Goal: Task Accomplishment & Management: Complete application form

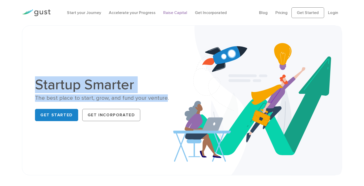
click at [171, 15] on link "Raise Capital" at bounding box center [175, 12] width 24 height 5
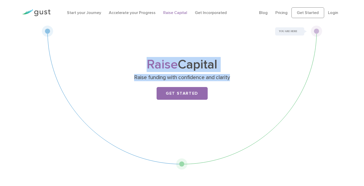
drag, startPoint x: 174, startPoint y: 76, endPoint x: 238, endPoint y: 72, distance: 63.7
click at [238, 72] on div "Raise Capital Raise funding with confidence and clarity Get Started" at bounding box center [182, 87] width 202 height 56
drag, startPoint x: 234, startPoint y: 75, endPoint x: 139, endPoint y: 61, distance: 95.6
click at [139, 61] on div "Raise Capital Raise funding with confidence and clarity Get Started" at bounding box center [182, 87] width 202 height 56
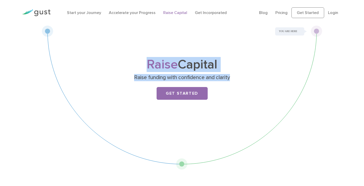
click at [139, 61] on h1 "Raise Capital" at bounding box center [182, 65] width 202 height 12
drag, startPoint x: 142, startPoint y: 61, endPoint x: 234, endPoint y: 78, distance: 93.7
click at [234, 78] on div "Raise Capital Raise funding with confidence and clarity Get Started" at bounding box center [182, 98] width 280 height 145
click at [234, 78] on p "Raise funding with confidence and clarity" at bounding box center [182, 77] width 198 height 7
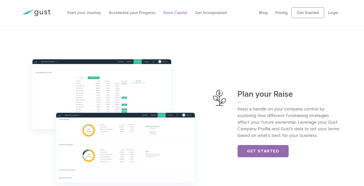
scroll to position [204, 0]
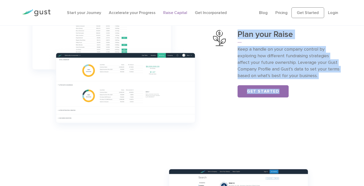
drag, startPoint x: 238, startPoint y: 33, endPoint x: 328, endPoint y: 87, distance: 105.1
click at [328, 87] on div "Plan your Raise Keep a handle on your company control by exploring how differen…" at bounding box center [289, 63] width 104 height 67
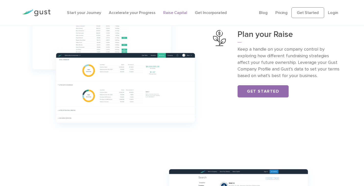
click at [327, 86] on div "Get Started" at bounding box center [289, 91] width 104 height 12
click at [303, 98] on div "Plan your Raise Keep a handle on your company control by exploring how differen…" at bounding box center [181, 64] width 327 height 145
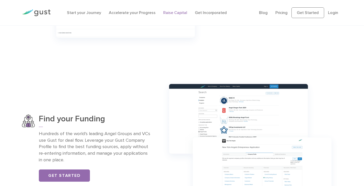
scroll to position [357, 0]
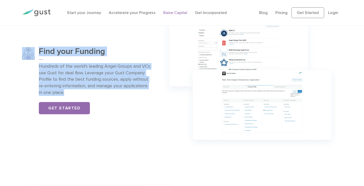
drag, startPoint x: 143, startPoint y: 92, endPoint x: 59, endPoint y: 67, distance: 88.0
click at [35, 49] on div "Find your Funding Hundreds of the world’s leading Angel Groups and VCs use Gust…" at bounding box center [86, 80] width 129 height 67
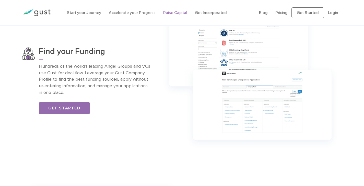
click at [120, 98] on div "Find your Funding Hundreds of the world’s leading Angel Groups and VCs use Gust…" at bounding box center [95, 80] width 112 height 67
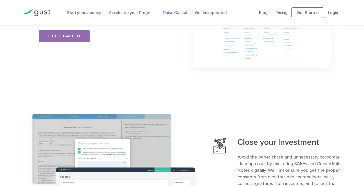
scroll to position [459, 0]
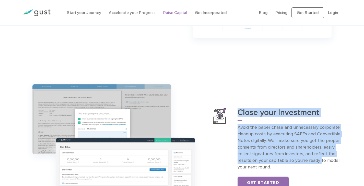
drag, startPoint x: 260, startPoint y: 129, endPoint x: 322, endPoint y: 162, distance: 69.6
click at [322, 162] on div "Close your Investment Avoid the paper chase and unnecessary corporate cleanup c…" at bounding box center [277, 148] width 129 height 81
click at [322, 162] on p "Avoid the paper chase and unnecessary corporate cleanup costs by executing SAFE…" at bounding box center [289, 147] width 104 height 46
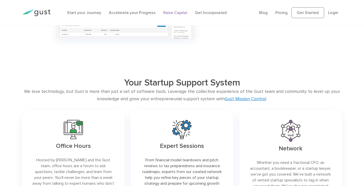
scroll to position [638, 0]
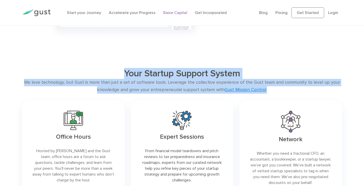
drag, startPoint x: 277, startPoint y: 90, endPoint x: 92, endPoint y: 61, distance: 187.7
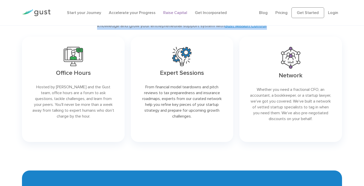
scroll to position [714, 0]
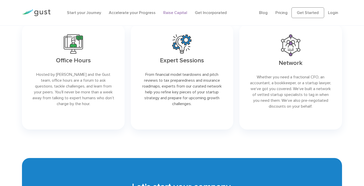
click at [296, 99] on link at bounding box center [290, 77] width 102 height 106
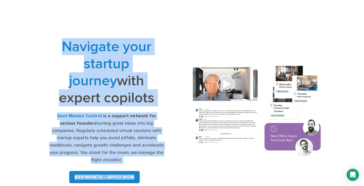
drag, startPoint x: 46, startPoint y: 39, endPoint x: 167, endPoint y: 169, distance: 177.3
click at [166, 170] on div "Navigate your startup journey with expert copilots Gust Mission Control is a su…" at bounding box center [106, 111] width 151 height 147
click at [167, 168] on div "Navigate your startup journey with expert copilots Gust Mission Control is a su…" at bounding box center [106, 111] width 151 height 147
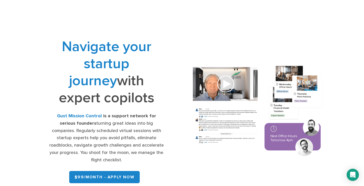
click at [130, 88] on h1 "Navigate your startup journey with expert copilots" at bounding box center [106, 72] width 115 height 68
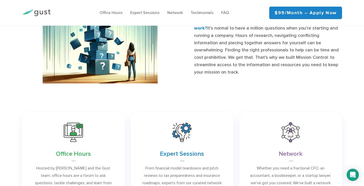
scroll to position [179, 0]
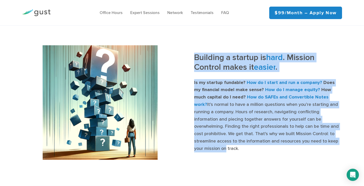
drag, startPoint x: 194, startPoint y: 61, endPoint x: 316, endPoint y: 146, distance: 148.3
click at [315, 146] on div "Building a startup is hard . Mission Control makes it easier . Is my startup fu…" at bounding box center [268, 103] width 148 height 100
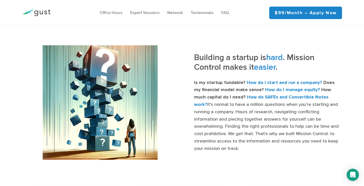
click at [316, 145] on p "Is my startup fundable? How do I start and run a company? Does my financial mod…" at bounding box center [268, 115] width 148 height 73
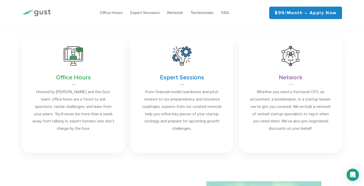
click at [289, 71] on link at bounding box center [290, 94] width 102 height 117
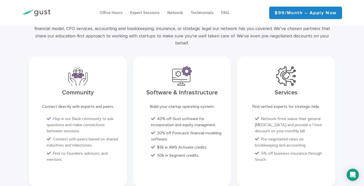
scroll to position [1253, 0]
click at [188, 93] on div "Software & Infrastructure Build your startup operating system. 40% off Gust sof…" at bounding box center [182, 121] width 98 height 131
click at [82, 89] on h3 "Community" at bounding box center [77, 92] width 82 height 7
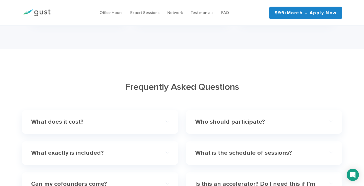
scroll to position [1457, 0]
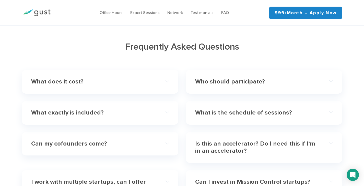
click at [41, 13] on img at bounding box center [36, 12] width 29 height 7
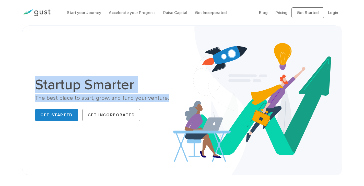
drag, startPoint x: 164, startPoint y: 99, endPoint x: 29, endPoint y: 79, distance: 136.4
click at [29, 79] on div "Startup Smarter The best place to start, grow, and fund your venture. Get Start…" at bounding box center [182, 101] width 320 height 150
click at [32, 60] on div "Startup Smarter The best place to start, grow, and fund your venture. Get Start…" at bounding box center [181, 101] width 301 height 124
drag, startPoint x: 30, startPoint y: 76, endPoint x: 167, endPoint y: 96, distance: 138.4
click at [167, 96] on div "Startup Smarter The best place to start, grow, and fund your venture. Get Start…" at bounding box center [182, 101] width 320 height 150
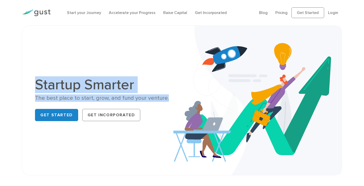
click at [167, 96] on div "The best place to start, grow, and fund your venture." at bounding box center [106, 98] width 143 height 7
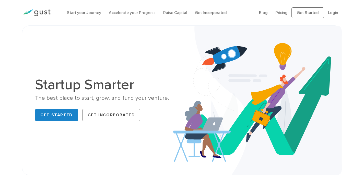
click at [166, 127] on div "Startup Smarter The best place to start, grow, and fund your venture. Get Start…" at bounding box center [181, 101] width 301 height 124
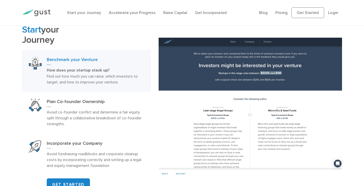
scroll to position [255, 0]
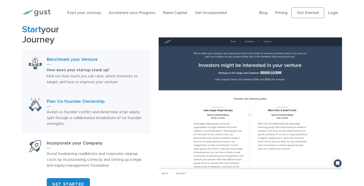
click at [84, 100] on h3 "Plan Co-founder Ownership" at bounding box center [95, 103] width 97 height 8
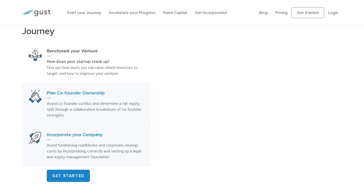
click at [98, 140] on link "Incorporate your Company Avoid fundraising roadblocks and corporate cleanup cos…" at bounding box center [86, 146] width 129 height 42
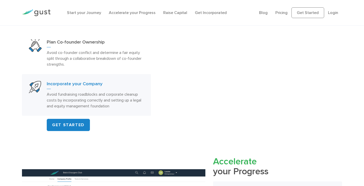
click at [114, 106] on p "Avoid fundraising roadblocks and corporate cleanup costs by incorporating corre…" at bounding box center [95, 101] width 97 height 18
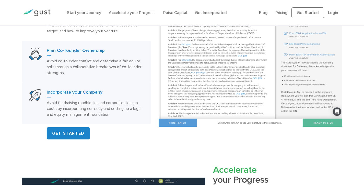
click at [92, 57] on div "Plan Co-founder Ownership Avoid co-founder conflict and determine a fair equity…" at bounding box center [95, 62] width 97 height 28
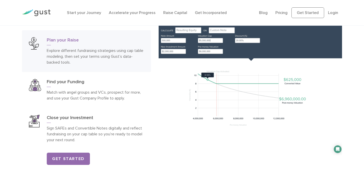
scroll to position [726, 0]
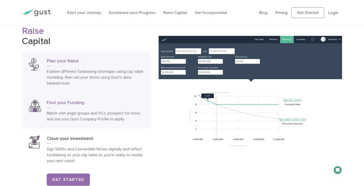
click at [66, 121] on p "Match with angel groups and VCs, prospect for more, and use your Gust Company P…" at bounding box center [95, 116] width 97 height 12
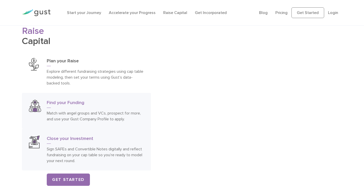
click at [68, 146] on link "Close your Investment Sign SAFEs and Convertible Notes digitally and reflect fu…" at bounding box center [86, 150] width 129 height 42
click at [60, 86] on p "Explore different fundraising strategies using cap table modeling, then set you…" at bounding box center [95, 78] width 97 height 18
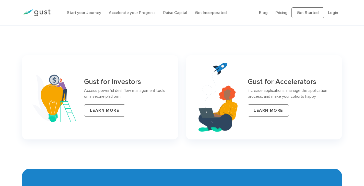
scroll to position [2004, 0]
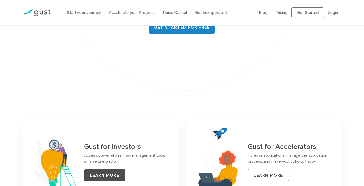
click at [104, 170] on link "LEARN MORE" at bounding box center [104, 176] width 41 height 12
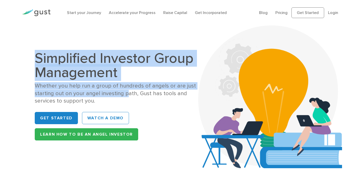
click at [34, 48] on div "Simplified Investor Group Management Whether you help run a group of hundreds o…" at bounding box center [182, 97] width 302 height 118
drag, startPoint x: 34, startPoint y: 48, endPoint x: 40, endPoint y: 71, distance: 23.0
click at [34, 49] on div "Simplified Investor Group Management Whether you help run a group of hundreds o…" at bounding box center [182, 97] width 302 height 118
click at [44, 95] on div "Whether you help run a group of hundreds of angels or are just starting out on …" at bounding box center [119, 93] width 168 height 22
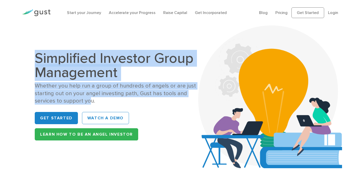
drag, startPoint x: 36, startPoint y: 53, endPoint x: 90, endPoint y: 101, distance: 71.7
click at [90, 101] on div "Simplified Investor Group Management Whether you help run a group of hundreds o…" at bounding box center [119, 96] width 168 height 91
click at [90, 100] on div "Whether you help run a group of hundreds of angels or are just starting out on …" at bounding box center [119, 93] width 168 height 22
drag, startPoint x: 98, startPoint y: 102, endPoint x: 29, endPoint y: 56, distance: 83.4
click at [29, 56] on div "Simplified Investor Group Management Whether you help run a group of hundreds o…" at bounding box center [182, 97] width 320 height 143
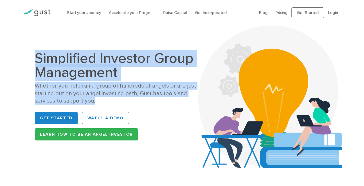
click at [29, 55] on div "Simplified Investor Group Management Whether you help run a group of hundreds o…" at bounding box center [182, 97] width 320 height 143
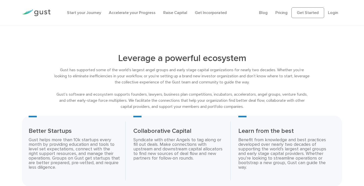
scroll to position [637, 0]
click at [173, 12] on link "Raise Capital" at bounding box center [175, 12] width 24 height 5
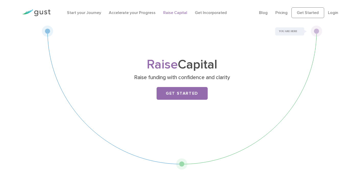
click at [181, 66] on h1 "Raise Capital" at bounding box center [182, 65] width 202 height 12
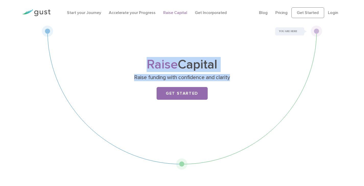
drag, startPoint x: 141, startPoint y: 64, endPoint x: 248, endPoint y: 74, distance: 107.9
click at [248, 74] on div "Raise Capital Raise funding with confidence and clarity Get Started" at bounding box center [182, 87] width 202 height 56
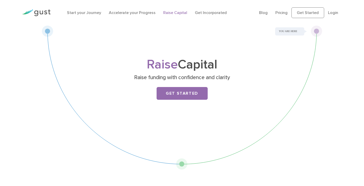
drag, startPoint x: 246, startPoint y: 108, endPoint x: 242, endPoint y: 100, distance: 9.1
click at [246, 108] on div "Raise Capital Raise funding with confidence and clarity Get Started" at bounding box center [182, 87] width 202 height 56
click at [266, 13] on link "Blog" at bounding box center [263, 12] width 9 height 5
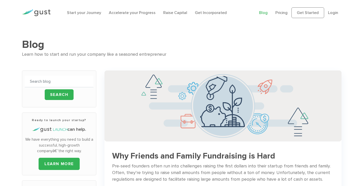
click at [32, 45] on h1 "Blog" at bounding box center [182, 44] width 320 height 13
click at [111, 54] on div "Learn how to start and run your company like a seasoned entrepreneur" at bounding box center [182, 54] width 320 height 7
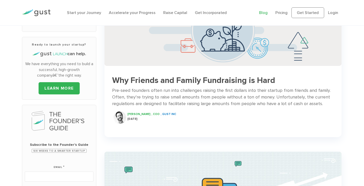
scroll to position [77, 0]
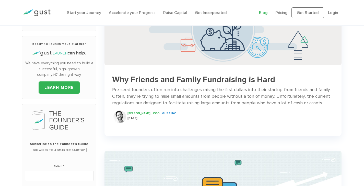
click at [145, 76] on h3 "Why Friends and Family Fundraising is Hard" at bounding box center [222, 80] width 221 height 9
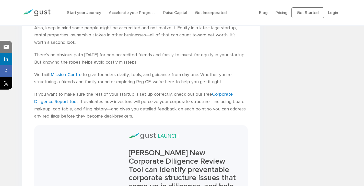
scroll to position [535, 0]
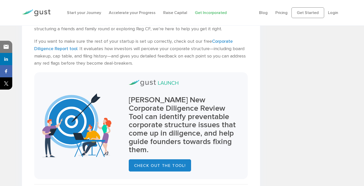
click at [204, 11] on link "Get Incorporated" at bounding box center [211, 12] width 32 height 5
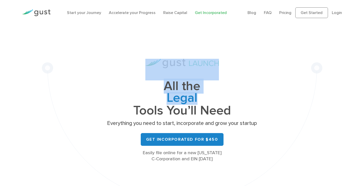
click at [237, 96] on div "All the Legal Cap Table Fundraising Governance Tools You’ll Need Everything you…" at bounding box center [182, 117] width 280 height 182
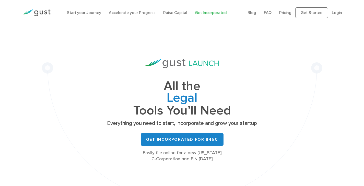
click at [246, 130] on div "All the Legal Cap Table Fundraising Governance Tools You’ll Need Everything you…" at bounding box center [181, 111] width 153 height 104
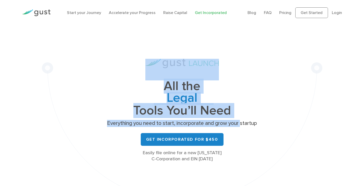
drag, startPoint x: 232, startPoint y: 124, endPoint x: 124, endPoint y: 54, distance: 128.8
click at [124, 54] on div "All the Legal Cap Table Fundraising Governance Tools You’ll Need Everything you…" at bounding box center [182, 117] width 280 height 182
drag, startPoint x: 124, startPoint y: 54, endPoint x: 127, endPoint y: 65, distance: 11.8
click at [124, 54] on div "All the Legal Cap Table Fundraising Governance Tools You’ll Need Everything you…" at bounding box center [182, 117] width 280 height 182
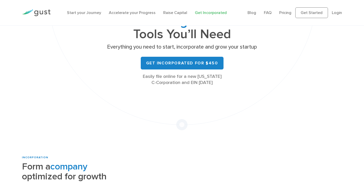
click at [138, 74] on div "Easily file online for a new Delaware C-Corporation and EIN today" at bounding box center [181, 80] width 153 height 12
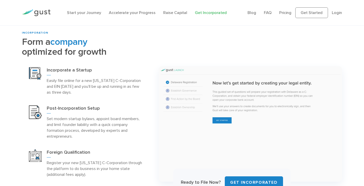
scroll to position [204, 0]
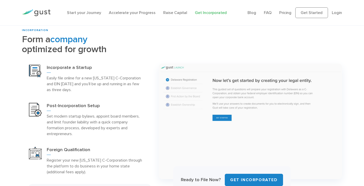
click at [66, 76] on p "Easily file online for a new [US_STATE] C-Corporation and EIN [DATE] and you’ll…" at bounding box center [95, 84] width 97 height 18
click at [73, 105] on h3 "Post-Incorporation Setup" at bounding box center [95, 107] width 97 height 8
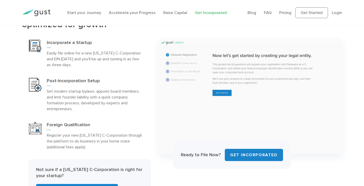
scroll to position [255, 0]
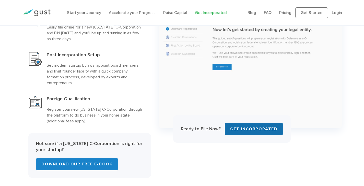
click at [248, 130] on link "Get INCORPORATED" at bounding box center [253, 129] width 58 height 12
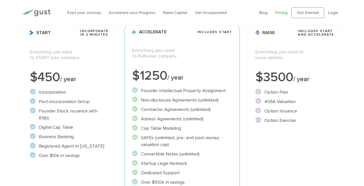
click at [88, 84] on div "Start Incorporate in 2 Minutes Everything you need to START your company. $450 …" at bounding box center [69, 125] width 94 height 209
click at [167, 97] on li "Non-disclosure Agreements (unlimited)" at bounding box center [182, 100] width 100 height 7
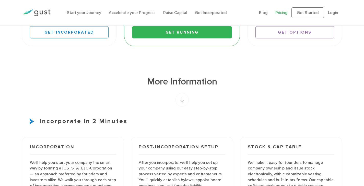
scroll to position [281, 0]
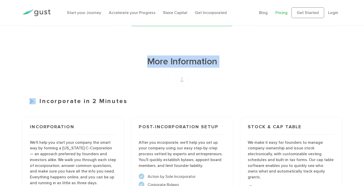
drag, startPoint x: 152, startPoint y: 62, endPoint x: 249, endPoint y: 69, distance: 97.7
drag, startPoint x: 249, startPoint y: 69, endPoint x: 236, endPoint y: 70, distance: 13.6
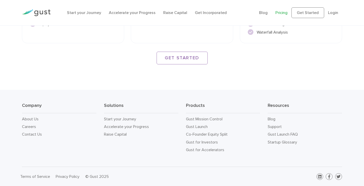
scroll to position [776, 0]
click at [113, 16] on li "Accelerate your Progress" at bounding box center [132, 13] width 47 height 6
click at [117, 13] on link "Accelerate your Progress" at bounding box center [132, 12] width 47 height 5
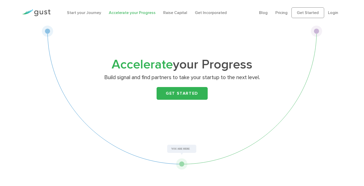
click at [204, 15] on li "Get Incorporated" at bounding box center [211, 13] width 32 height 6
click at [203, 12] on link "Get Incorporated" at bounding box center [211, 12] width 32 height 5
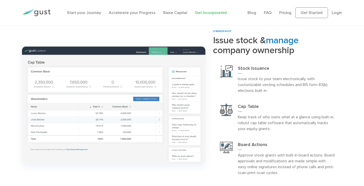
scroll to position [383, 0]
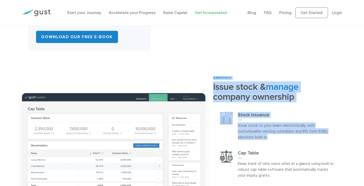
drag, startPoint x: 208, startPoint y: 79, endPoint x: 302, endPoint y: 141, distance: 112.9
click at [297, 140] on div "ownership Issue stock & manage company ownership Stock Issuance Cap Table Board…" at bounding box center [181, 152] width 327 height 152
click at [302, 141] on div "Stock Issuance Issue stock to your team electronically, with customizable vesti…" at bounding box center [277, 126] width 129 height 38
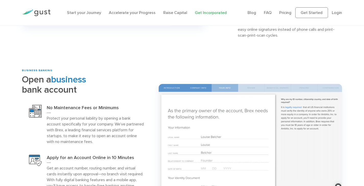
scroll to position [612, 0]
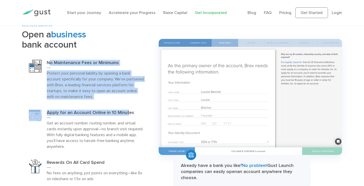
drag, startPoint x: 48, startPoint y: 51, endPoint x: 141, endPoint y: 111, distance: 110.2
click at [133, 109] on div "BUSINESS BANKING Open a business bank account No Maintenance Fees or Minimums" at bounding box center [86, 114] width 129 height 180
click at [142, 111] on h3 "Apply for an Account Online in 10 Minutes" at bounding box center [95, 114] width 97 height 8
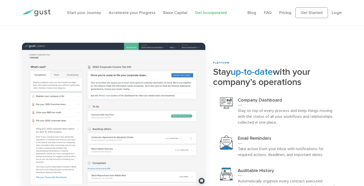
scroll to position [842, 0]
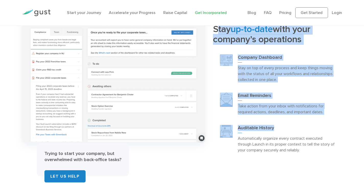
drag, startPoint x: 220, startPoint y: 35, endPoint x: 281, endPoint y: 129, distance: 111.5
click at [281, 128] on div "PLATFORM Stay up-to-date with your company’s operations Company Dashboard Email…" at bounding box center [277, 88] width 129 height 140
click at [283, 130] on h3 "Auditable History" at bounding box center [286, 129] width 97 height 8
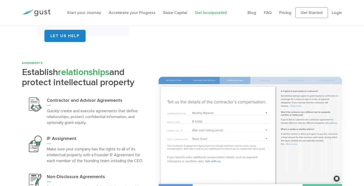
scroll to position [995, 0]
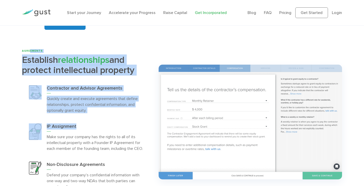
drag, startPoint x: 71, startPoint y: 80, endPoint x: 27, endPoint y: 52, distance: 51.8
click at [29, 51] on div "AGREEMENTS Establish relationships and protect intellectual property Contractor…" at bounding box center [86, 122] width 129 height 146
drag, startPoint x: 27, startPoint y: 52, endPoint x: 34, endPoint y: 55, distance: 8.0
click at [27, 52] on div "AGREEMENTS" at bounding box center [86, 51] width 129 height 4
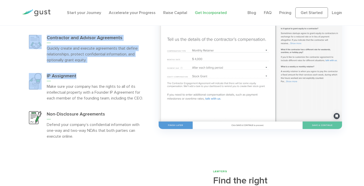
scroll to position [1097, 0]
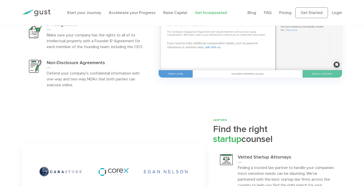
click at [154, 104] on div "INCORPORATION Form a company optimized for growth Incorporate a Startup" at bounding box center [182, 60] width 364 height 1848
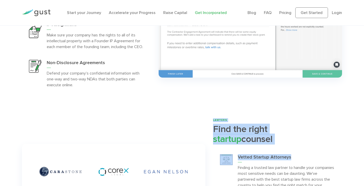
drag, startPoint x: 210, startPoint y: 126, endPoint x: 308, endPoint y: 164, distance: 104.7
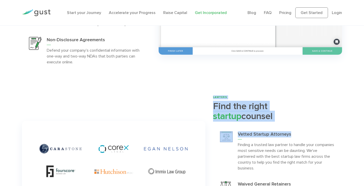
scroll to position [1199, 0]
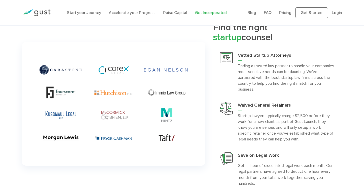
click at [280, 92] on p "Finding a trusted law partner to handle your companies most sensitive needs can…" at bounding box center [286, 77] width 97 height 29
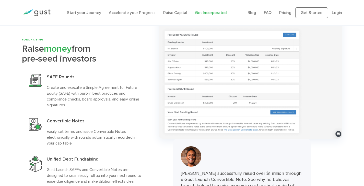
scroll to position [1403, 0]
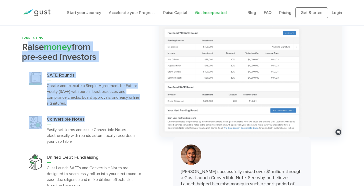
drag, startPoint x: 26, startPoint y: 50, endPoint x: 122, endPoint y: 129, distance: 124.7
click at [120, 129] on div "FUNDRAISING Raise money from pre-seed investors SAFE Rounds Convertible Notes" at bounding box center [86, 115] width 129 height 158
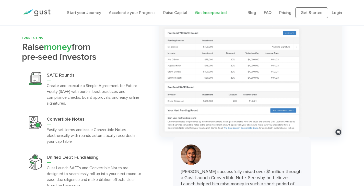
click at [122, 129] on div "Convertible Notes Easily set terms and issue Convertible Notes electronically w…" at bounding box center [95, 131] width 97 height 28
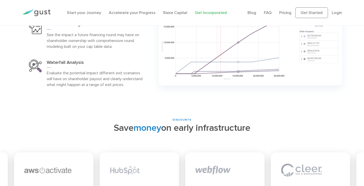
scroll to position [1802, 0]
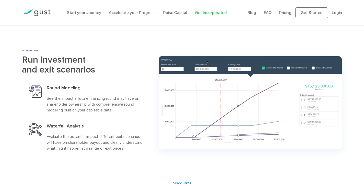
drag, startPoint x: 138, startPoint y: 114, endPoint x: 134, endPoint y: 134, distance: 20.0
click at [138, 114] on div "Round Modeling See the impact a future financing round may have on shareholder …" at bounding box center [86, 99] width 129 height 38
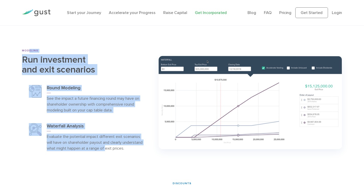
drag, startPoint x: 128, startPoint y: 148, endPoint x: 27, endPoint y: 41, distance: 147.1
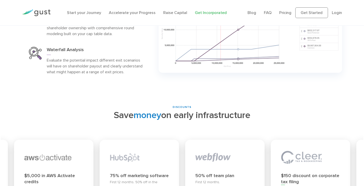
click at [105, 120] on h2 "Save money on early infrastructure" at bounding box center [182, 115] width 356 height 12
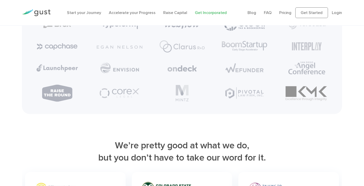
scroll to position [2338, 0]
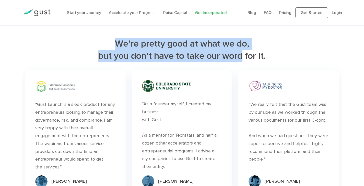
drag, startPoint x: 96, startPoint y: 43, endPoint x: 256, endPoint y: 60, distance: 160.6
click at [256, 60] on h2 "We’re pretty good at what we do, but you don’t have to take our word for it." at bounding box center [182, 50] width 320 height 24
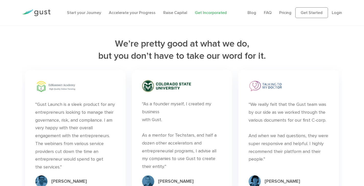
drag, startPoint x: 271, startPoint y: 64, endPoint x: 246, endPoint y: 71, distance: 26.9
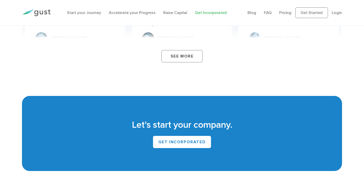
scroll to position [2848, 0]
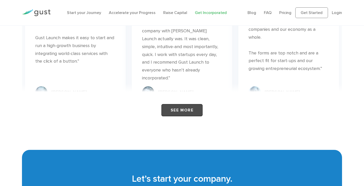
click at [178, 104] on link "See More" at bounding box center [181, 110] width 41 height 12
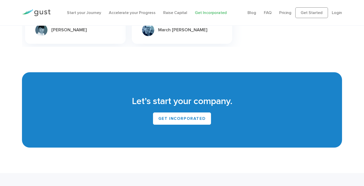
scroll to position [2977, 0]
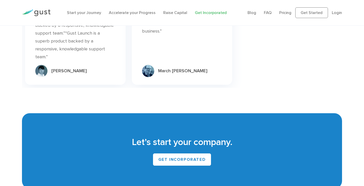
click at [248, 12] on div "Blog FAQ Pricing Get Started Login Login" at bounding box center [294, 12] width 102 height 21
click at [249, 11] on div "Blog FAQ Pricing Get Started Login Login" at bounding box center [294, 12] width 102 height 21
click at [254, 12] on link "Blog" at bounding box center [251, 12] width 9 height 5
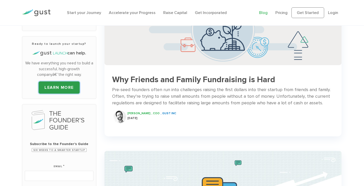
click at [64, 85] on link "LEARN MORE" at bounding box center [59, 88] width 41 height 12
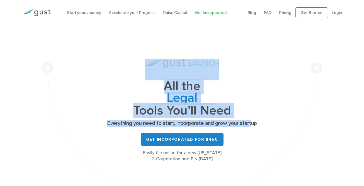
drag, startPoint x: 251, startPoint y: 125, endPoint x: 157, endPoint y: 62, distance: 113.8
click at [157, 62] on div "All the Legal Cap Table Fundraising Governance Tools You’ll Need Everything you…" at bounding box center [181, 111] width 153 height 104
click at [156, 61] on img at bounding box center [181, 63] width 73 height 9
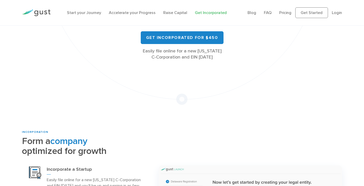
click at [152, 52] on div "Easily file online for a new [US_STATE] C-Corporation and EIN [DATE]" at bounding box center [181, 54] width 153 height 12
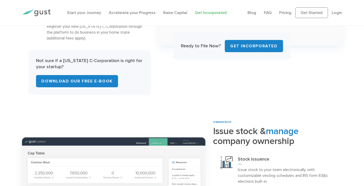
scroll to position [357, 0]
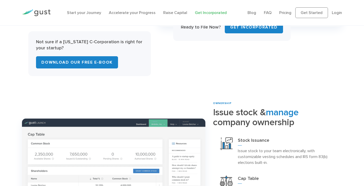
click at [196, 35] on div "Ready to File Now? Get INCORPORATED" at bounding box center [231, 28] width 117 height 28
click at [198, 28] on strong "Ready to File Now?" at bounding box center [201, 26] width 40 height 5
click at [234, 26] on link "Get INCORPORATED" at bounding box center [253, 27] width 58 height 12
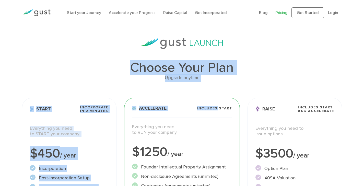
drag, startPoint x: 156, startPoint y: 74, endPoint x: 219, endPoint y: 81, distance: 63.9
click at [219, 81] on div "Choose Your Plan Upgrade anytime" at bounding box center [182, 71] width 320 height 21
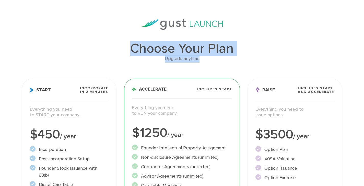
scroll to position [26, 0]
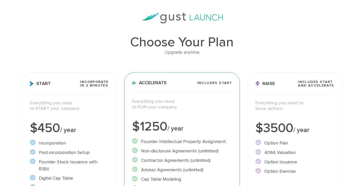
drag, startPoint x: 224, startPoint y: 83, endPoint x: 230, endPoint y: 72, distance: 11.9
click at [224, 83] on span "Includes START" at bounding box center [214, 83] width 35 height 4
click at [234, 59] on div "Choose Your Plan Upgrade anytime Start Incorporate in 2 Minutes Everything you …" at bounding box center [181, 149] width 327 height 272
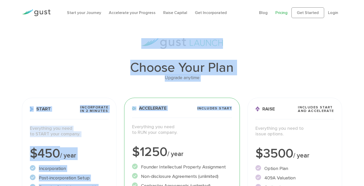
drag, startPoint x: 99, startPoint y: 49, endPoint x: 231, endPoint y: 84, distance: 136.8
click at [231, 84] on div "Choose Your Plan Upgrade anytime Start Incorporate in 2 Minutes Everything you …" at bounding box center [181, 174] width 327 height 272
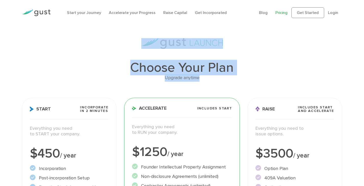
drag, startPoint x: 106, startPoint y: 42, endPoint x: 215, endPoint y: 82, distance: 116.1
click at [209, 80] on div "Choose Your Plan Upgrade anytime Start Incorporate in 2 Minutes Everything you …" at bounding box center [181, 174] width 327 height 272
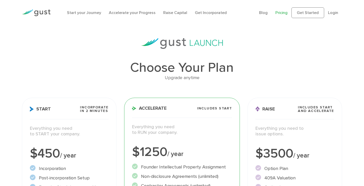
drag, startPoint x: 215, startPoint y: 82, endPoint x: 199, endPoint y: 85, distance: 16.2
click at [215, 82] on div "Choose Your Plan Upgrade anytime Start Incorporate in 2 Minutes Everything you …" at bounding box center [181, 174] width 327 height 272
click at [176, 87] on div "Choose Your Plan Upgrade anytime Start Incorporate in 2 Minutes Everything you …" at bounding box center [181, 174] width 327 height 272
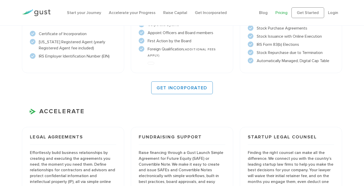
scroll to position [510, 0]
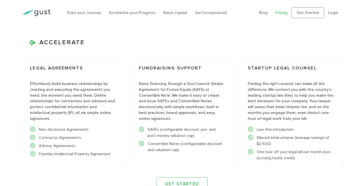
click at [39, 8] on div at bounding box center [36, 12] width 36 height 17
click at [39, 11] on img at bounding box center [36, 12] width 29 height 7
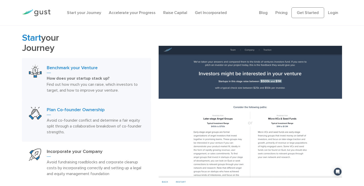
scroll to position [279, 0]
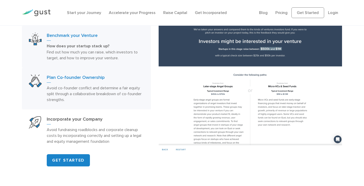
click at [86, 78] on h3 "Plan Co-founder Ownership" at bounding box center [95, 79] width 97 height 8
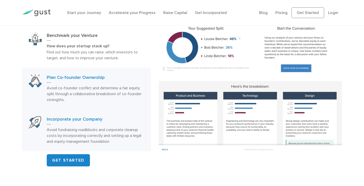
click at [93, 123] on h3 "Incorporate your Company" at bounding box center [95, 121] width 97 height 8
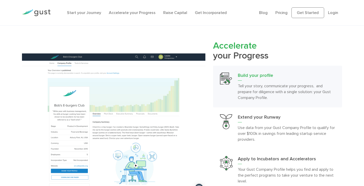
scroll to position [432, 0]
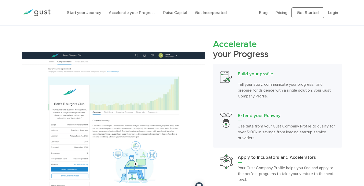
drag, startPoint x: 208, startPoint y: 41, endPoint x: 242, endPoint y: 106, distance: 73.7
click at [208, 42] on div "Accelerate your Progress Build your profile Tell your story, communicate your p…" at bounding box center [181, 122] width 327 height 166
click at [245, 117] on h3 "Extend your Runway" at bounding box center [286, 117] width 97 height 8
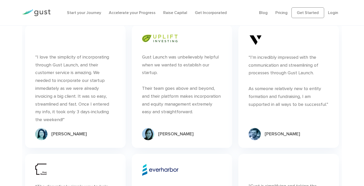
scroll to position [1708, 0]
